Goal: Find specific page/section: Find specific page/section

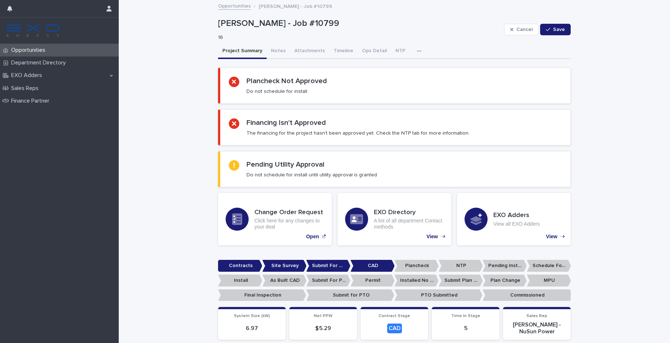
click at [58, 48] on div "Opportunities" at bounding box center [59, 50] width 119 height 13
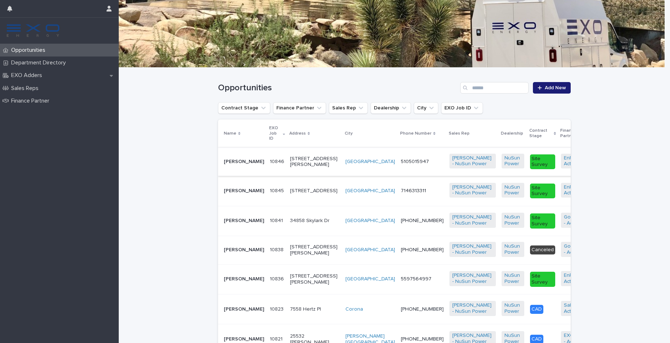
scroll to position [105, 0]
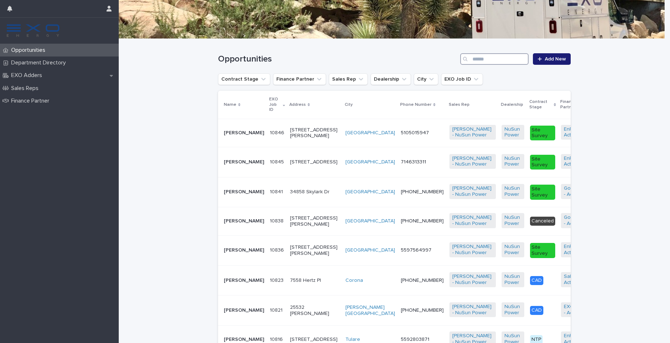
click at [504, 57] on input "Search" at bounding box center [494, 59] width 68 height 12
paste input "**********"
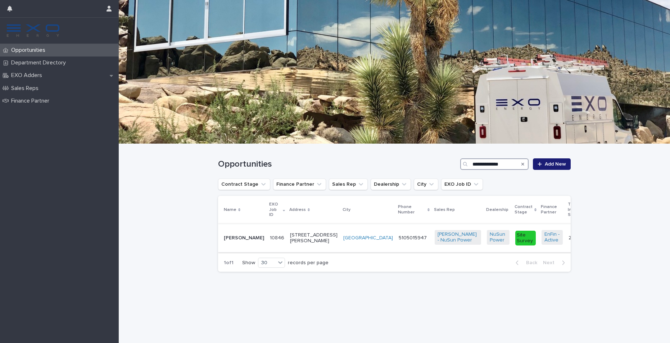
type input "**********"
click at [230, 241] on p "[PERSON_NAME]" at bounding box center [244, 238] width 40 height 6
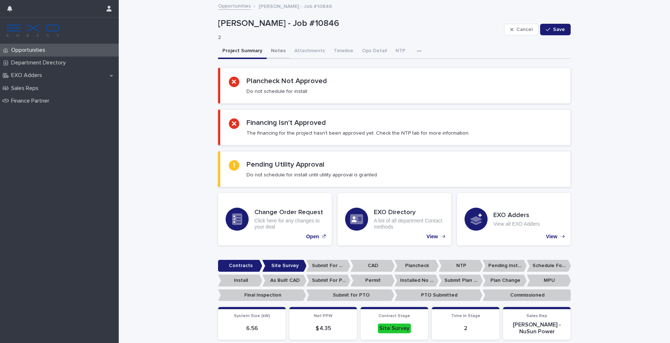
click at [270, 54] on button "Notes" at bounding box center [278, 51] width 23 height 15
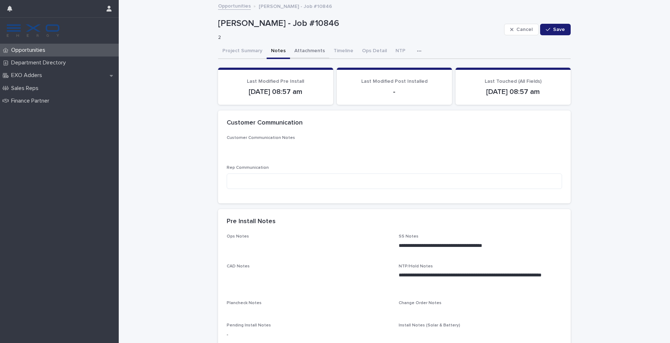
click at [293, 50] on button "Attachments" at bounding box center [309, 51] width 39 height 15
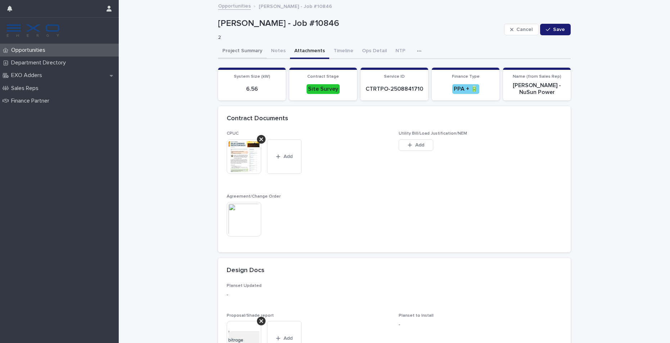
click at [247, 54] on button "Project Summary" at bounding box center [242, 51] width 49 height 15
click at [391, 50] on button "NTP" at bounding box center [400, 51] width 19 height 15
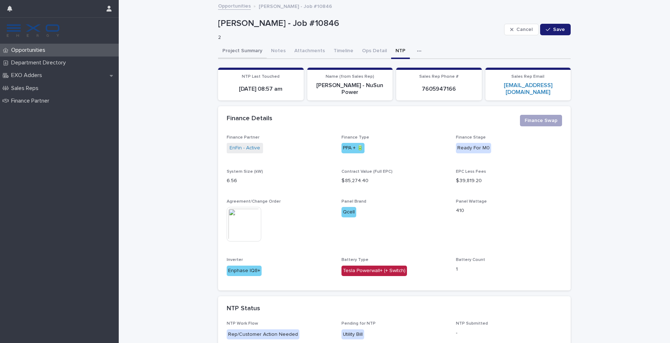
click at [220, 48] on button "Project Summary" at bounding box center [242, 51] width 49 height 15
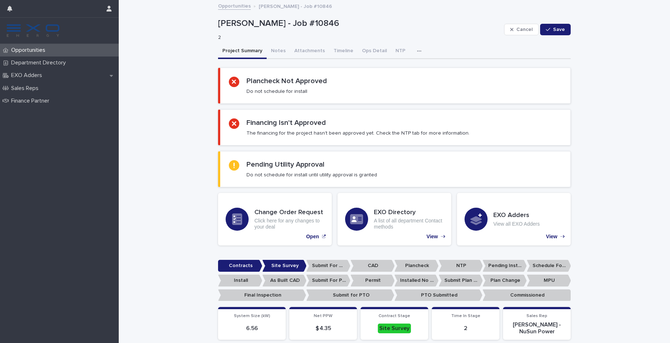
click at [91, 45] on div "Opportunities" at bounding box center [59, 50] width 119 height 13
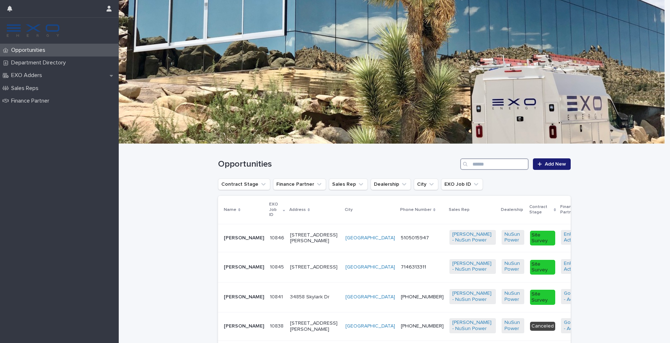
click at [500, 166] on input "Search" at bounding box center [494, 164] width 68 height 12
paste input "**********"
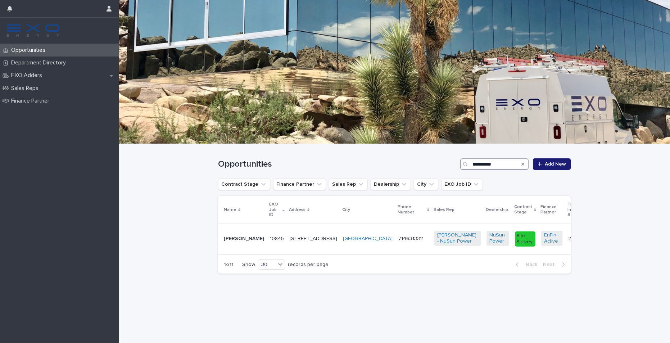
type input "**********"
click at [227, 239] on p "[PERSON_NAME]" at bounding box center [244, 239] width 40 height 6
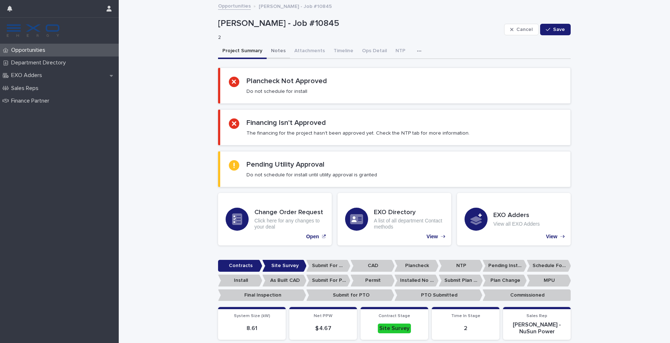
click at [281, 50] on button "Notes" at bounding box center [278, 51] width 23 height 15
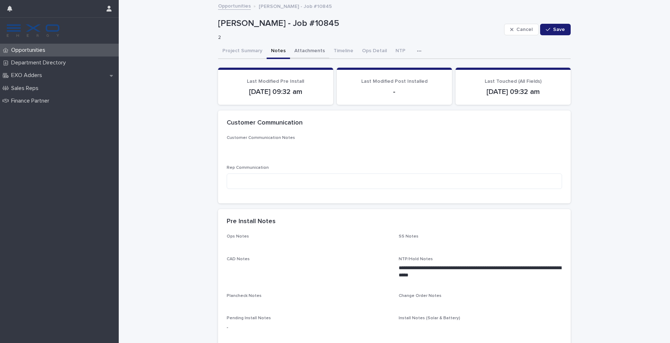
click at [316, 49] on button "Attachments" at bounding box center [309, 51] width 39 height 15
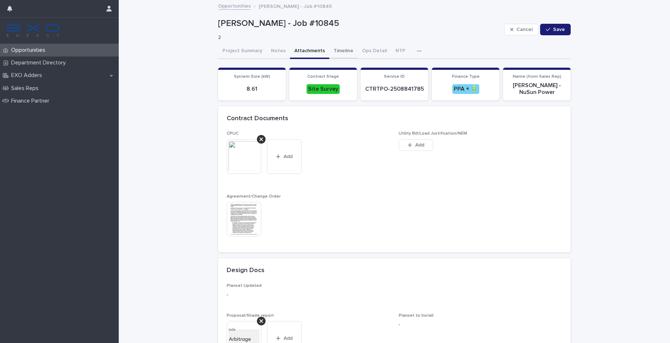
click at [341, 51] on button "Timeline" at bounding box center [343, 51] width 28 height 15
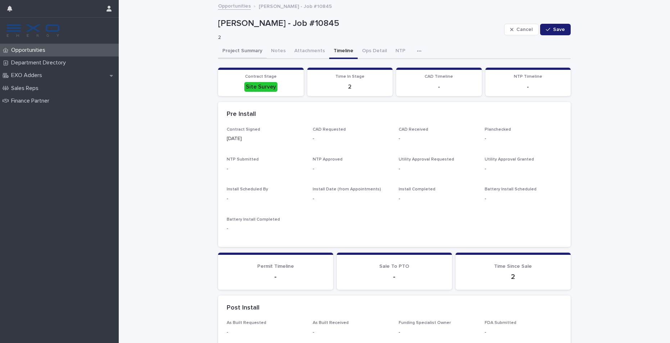
click at [225, 54] on button "Project Summary" at bounding box center [242, 51] width 49 height 15
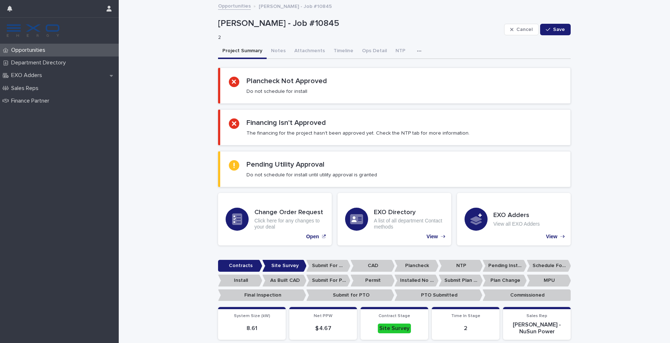
click at [402, 49] on div "Project Summary Notes Attachments Timeline Ops Detail NTP Activity" at bounding box center [394, 51] width 353 height 15
click at [393, 49] on button "NTP" at bounding box center [400, 51] width 19 height 15
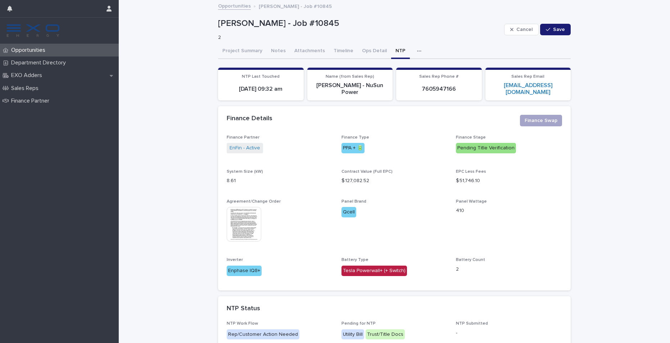
drag, startPoint x: 231, startPoint y: 51, endPoint x: 323, endPoint y: 1, distance: 104.9
click at [231, 51] on button "Project Summary" at bounding box center [242, 51] width 49 height 15
